Goal: Task Accomplishment & Management: Use online tool/utility

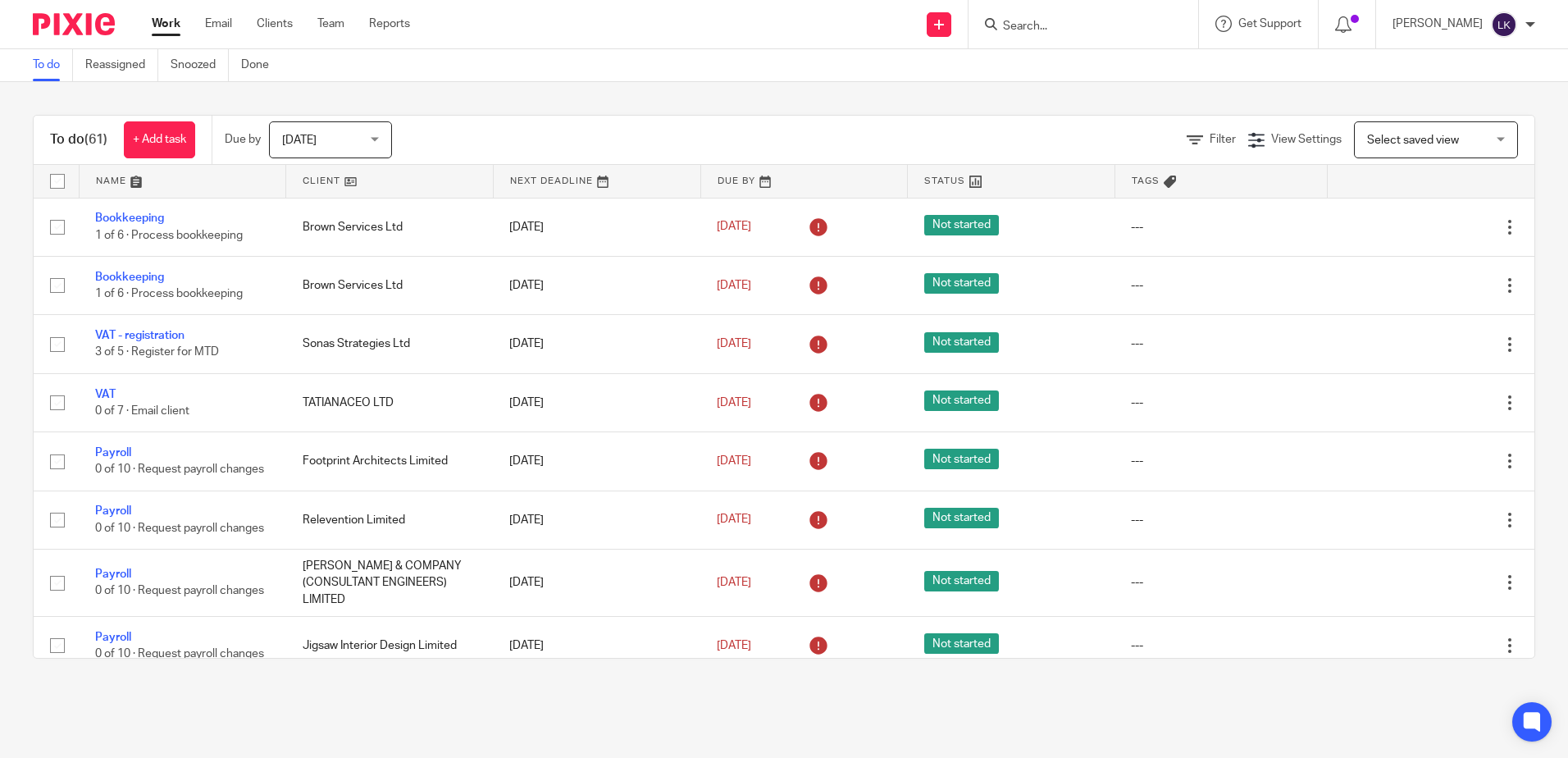
scroll to position [328, 0]
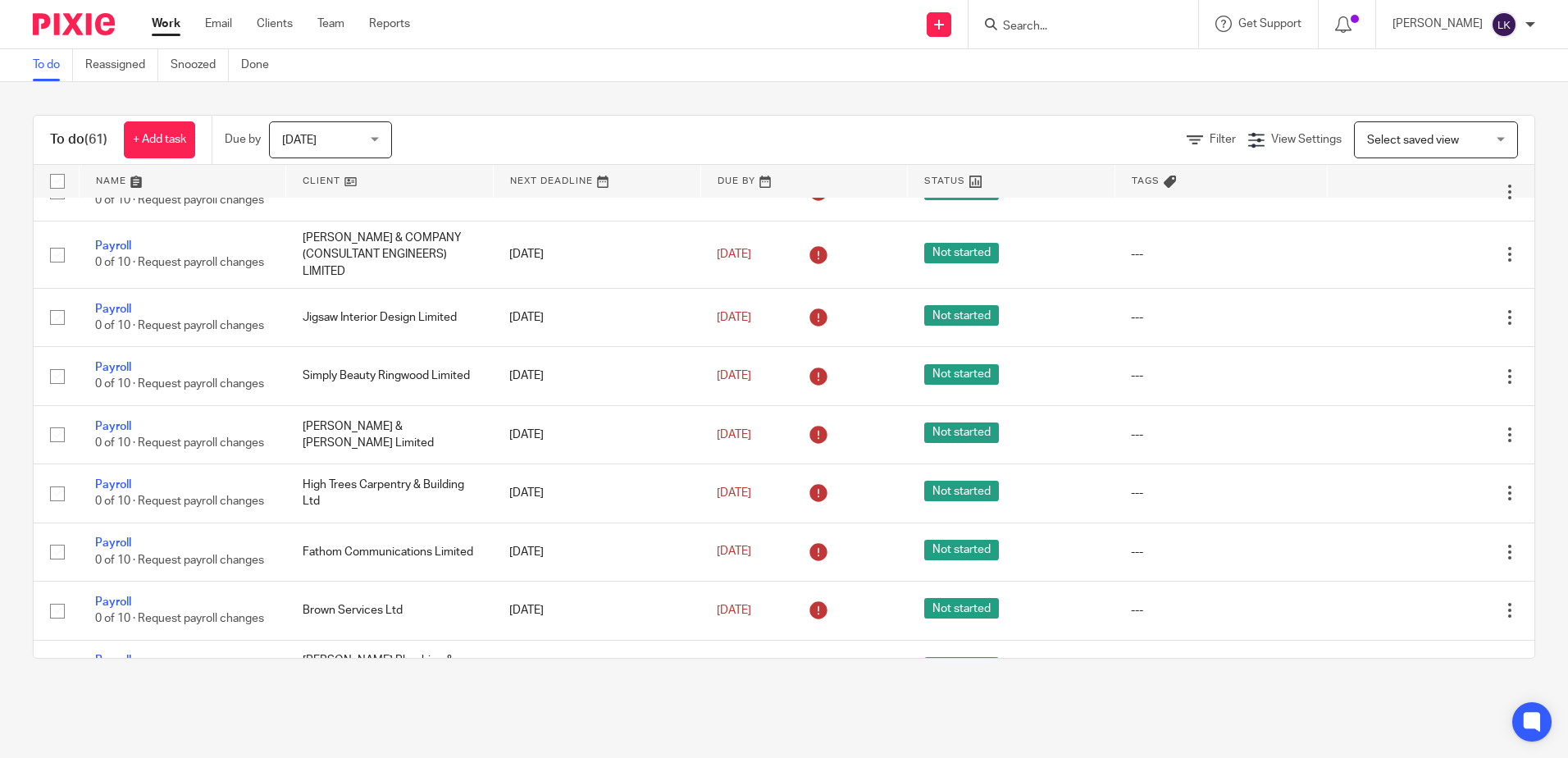
click at [1025, 27] on input "Search" at bounding box center [1075, 27] width 148 height 14
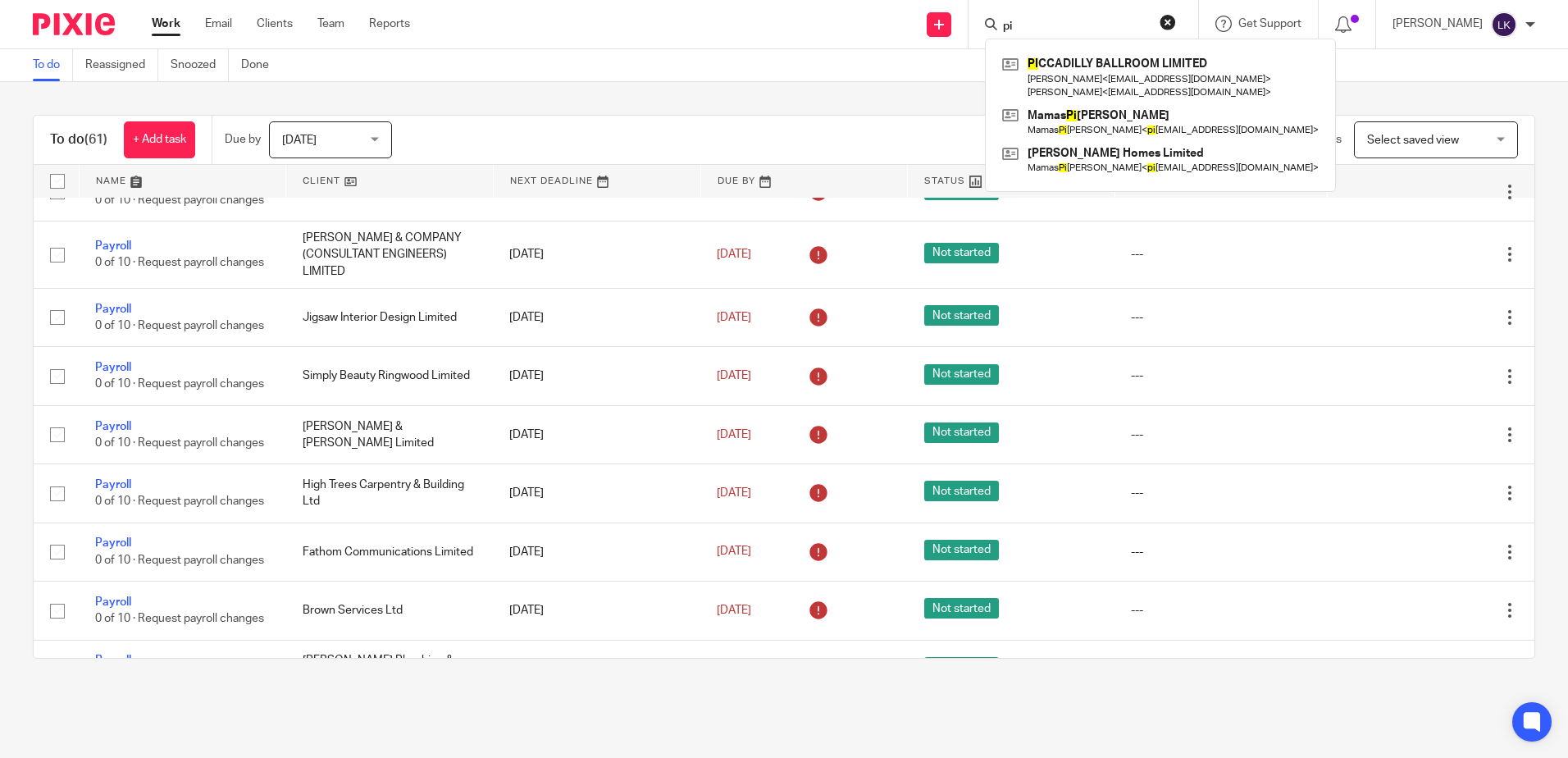
type input "p"
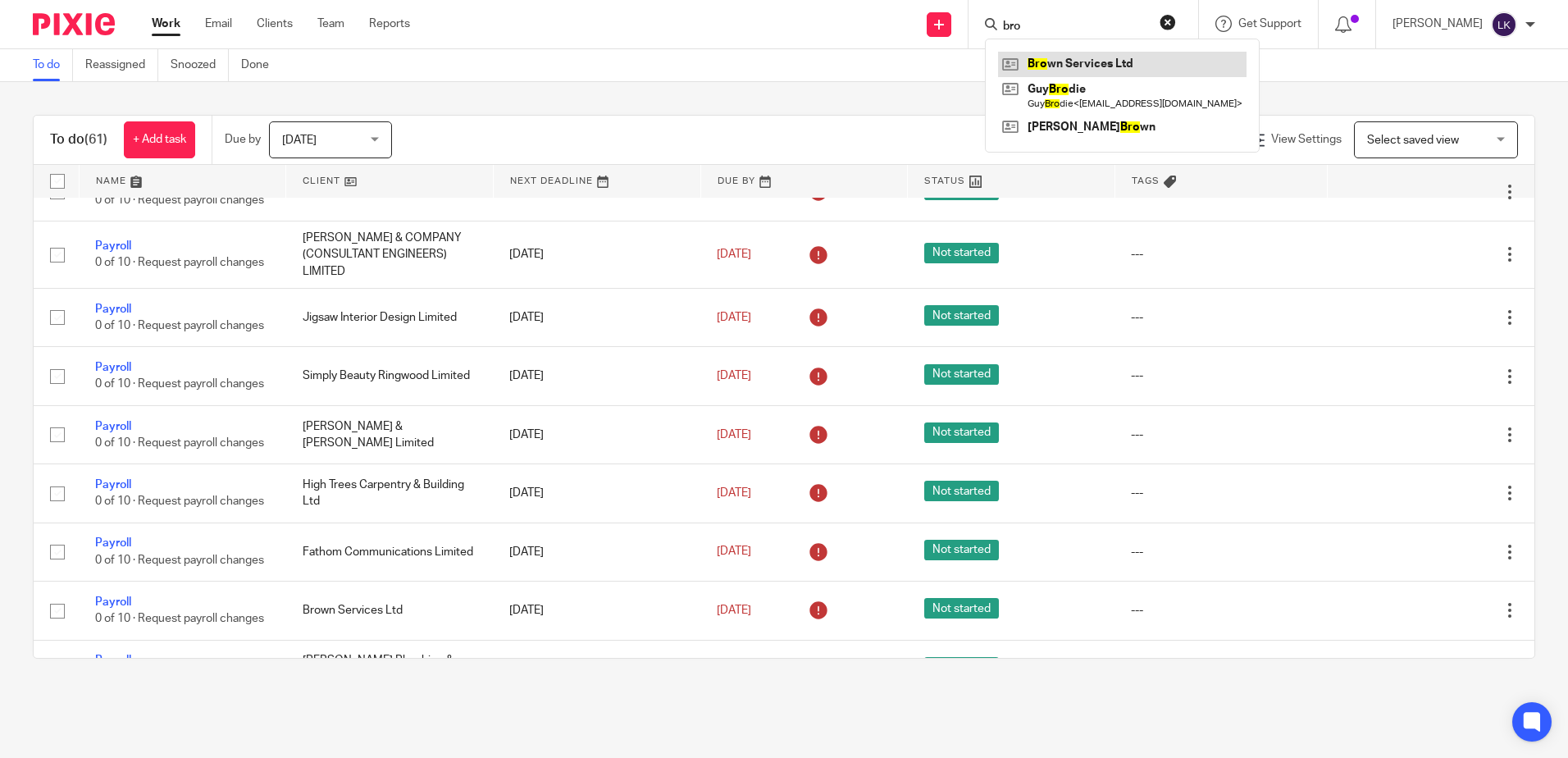
type input "bro"
click at [1053, 60] on link at bounding box center [1121, 64] width 248 height 24
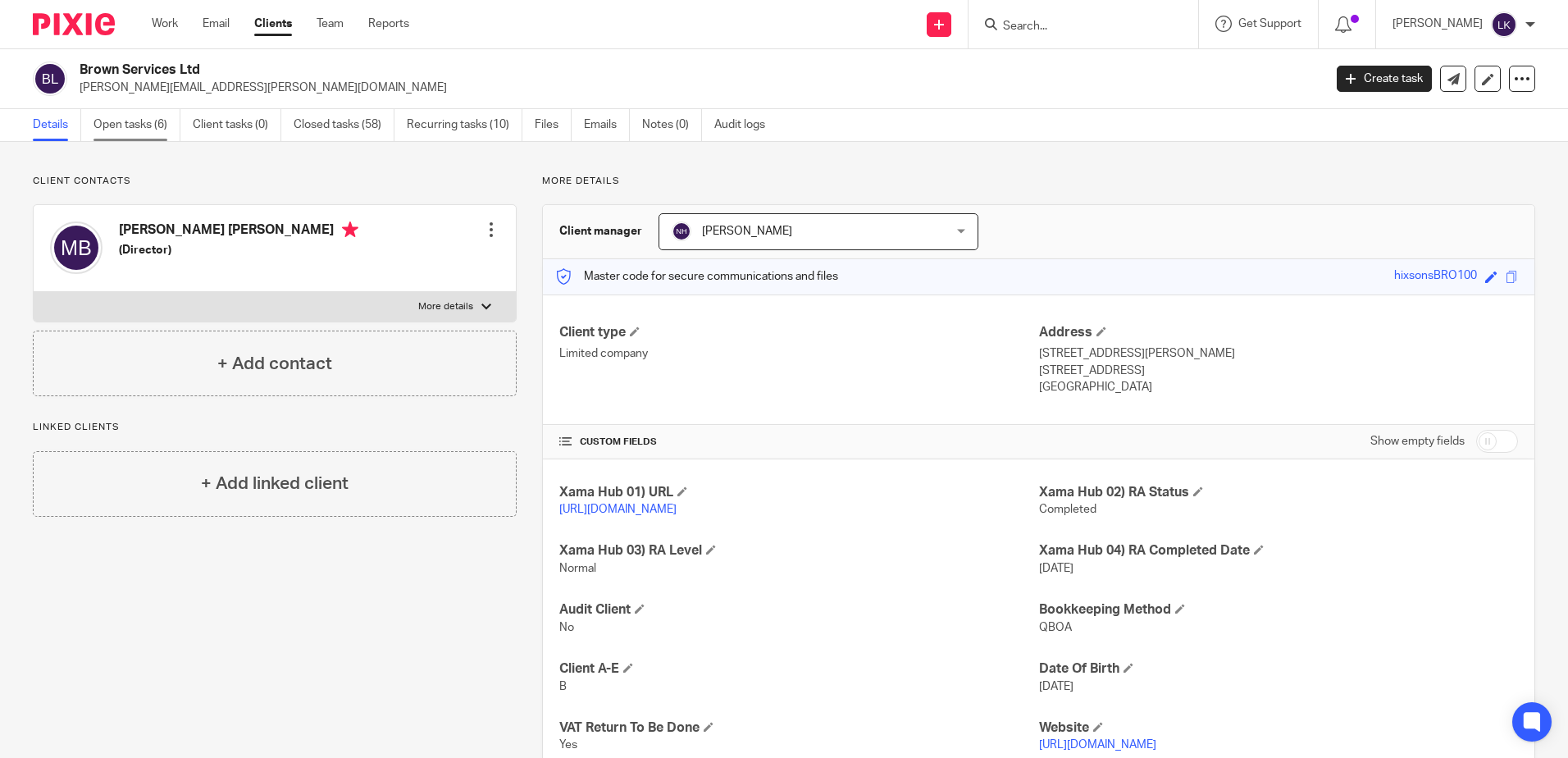
click at [142, 127] on link "Open tasks (6)" at bounding box center [136, 125] width 87 height 32
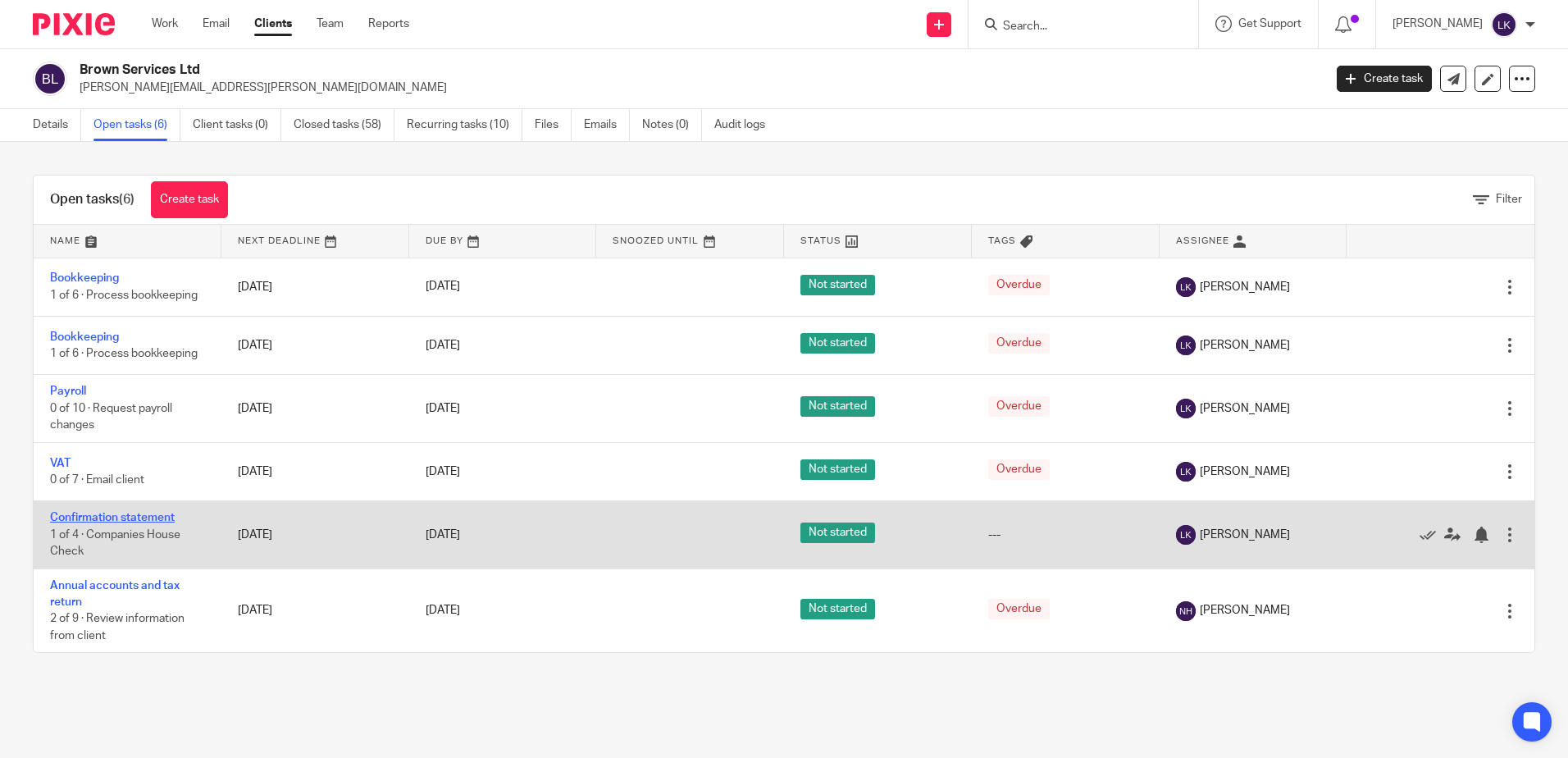
click at [102, 513] on link "Confirmation statement" at bounding box center [112, 517] width 124 height 12
